Goal: Contribute content

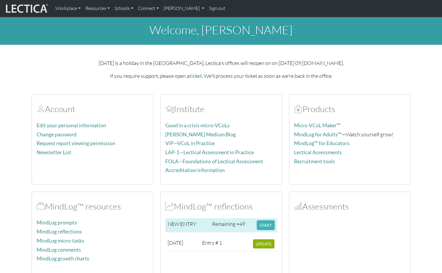
click at [266, 223] on button "START" at bounding box center [265, 225] width 17 height 9
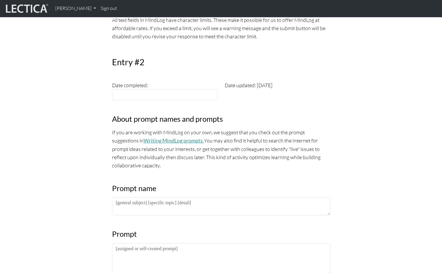
scroll to position [234, 0]
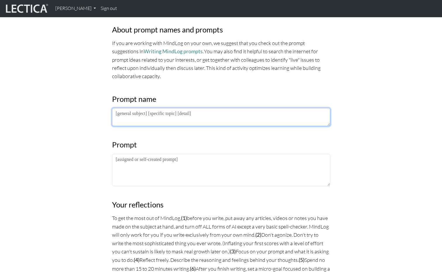
click at [159, 115] on textarea at bounding box center [221, 117] width 218 height 18
type textarea "N"
type textarea "Hey [PERSON_NAME]"
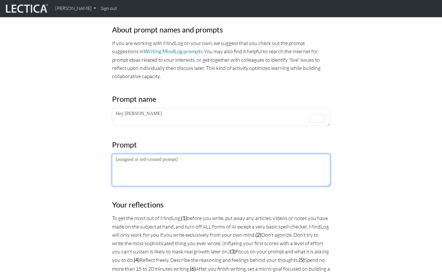
click at [283, 173] on textarea at bounding box center [221, 170] width 218 height 32
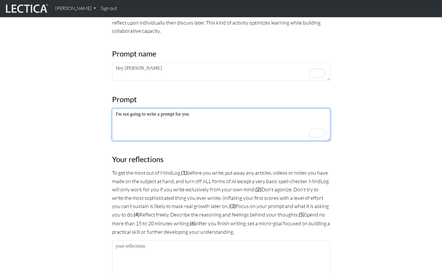
scroll to position [381, 0]
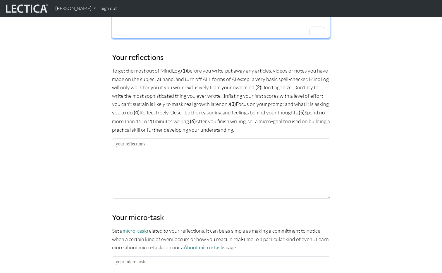
type textarea "I'm not going to write a prompt for you"
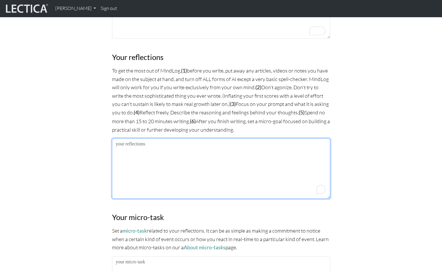
click at [270, 166] on textarea "To enrich screen reader interactions, please activate Accessibility in Grammarl…" at bounding box center [221, 168] width 218 height 60
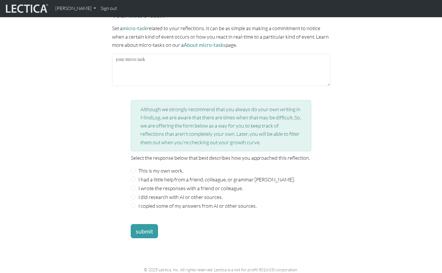
scroll to position [598, 0]
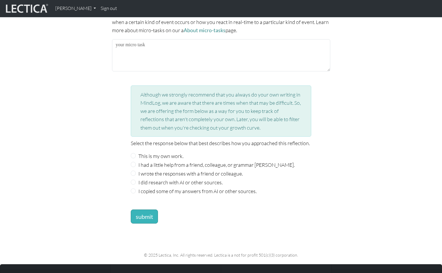
type textarea "Other time I'll write this, now I'm tired."
click at [144, 210] on button "submit" at bounding box center [144, 216] width 27 height 14
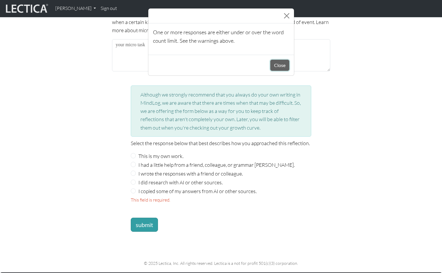
click at [280, 61] on button "Close" at bounding box center [279, 65] width 19 height 11
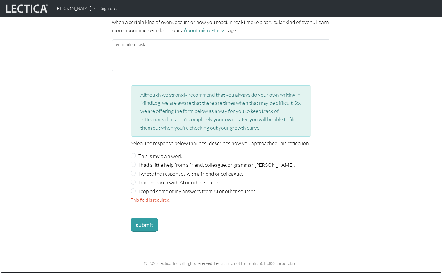
click at [131, 178] on div "I did research with AI or other sources." at bounding box center [221, 182] width 181 height 8
click at [135, 180] on input "I did research with AI or other sources." at bounding box center [133, 182] width 5 height 5
radio input "true"
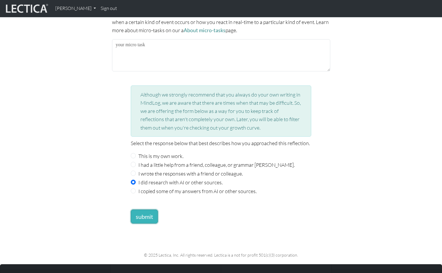
click at [146, 213] on button "submit" at bounding box center [144, 216] width 27 height 14
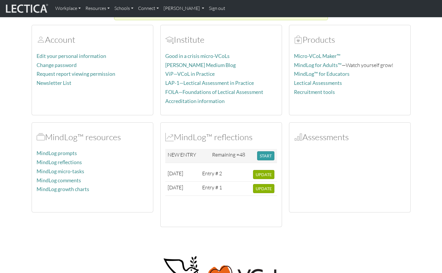
scroll to position [100, 0]
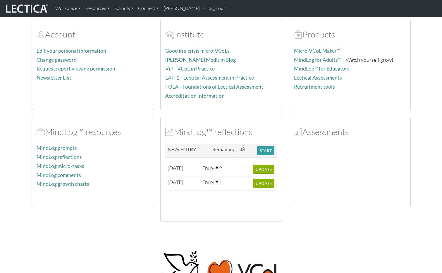
click at [269, 229] on body "Workplace Assessments Why LectaTests? About LectaTests Leadership Leader develo…" at bounding box center [221, 165] width 442 height 530
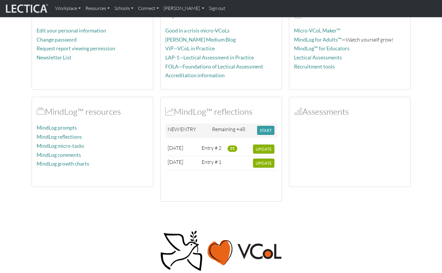
scroll to position [100, 0]
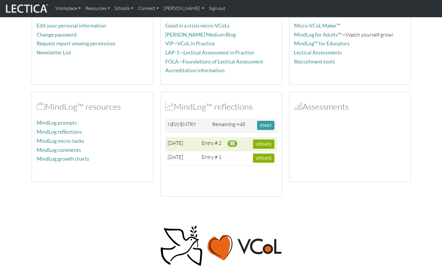
drag, startPoint x: 235, startPoint y: 143, endPoint x: 228, endPoint y: 143, distance: 7.3
click at [228, 143] on span "01" at bounding box center [233, 143] width 10 height 6
click at [230, 140] on td "01" at bounding box center [237, 144] width 25 height 14
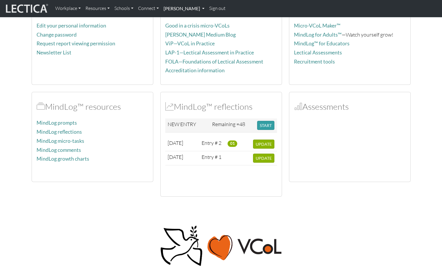
click at [183, 10] on link "[PERSON_NAME]" at bounding box center [184, 8] width 46 height 12
click at [184, 34] on link "MindLog Entries" at bounding box center [191, 34] width 48 height 8
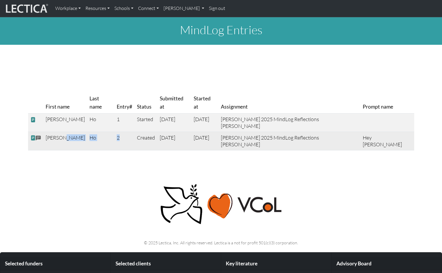
drag, startPoint x: 116, startPoint y: 123, endPoint x: 55, endPoint y: 128, distance: 61.0
click at [55, 132] on tr "Tin-Yun Ho 2 Created 2025-09-01 2025-09-01 Tin-Yun Ho 2025 MindLog Reflections …" at bounding box center [221, 141] width 386 height 18
click at [39, 135] on span at bounding box center [38, 138] width 5 height 7
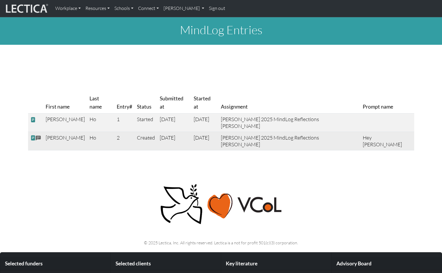
click at [33, 135] on span at bounding box center [32, 138] width 5 height 6
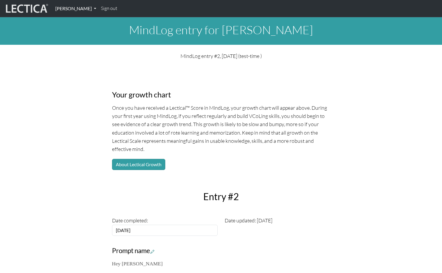
click at [64, 8] on link "[PERSON_NAME]" at bounding box center [76, 8] width 46 height 12
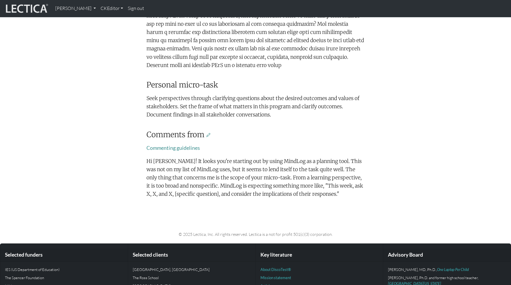
scroll to position [308, 0]
